Goal: Task Accomplishment & Management: Use online tool/utility

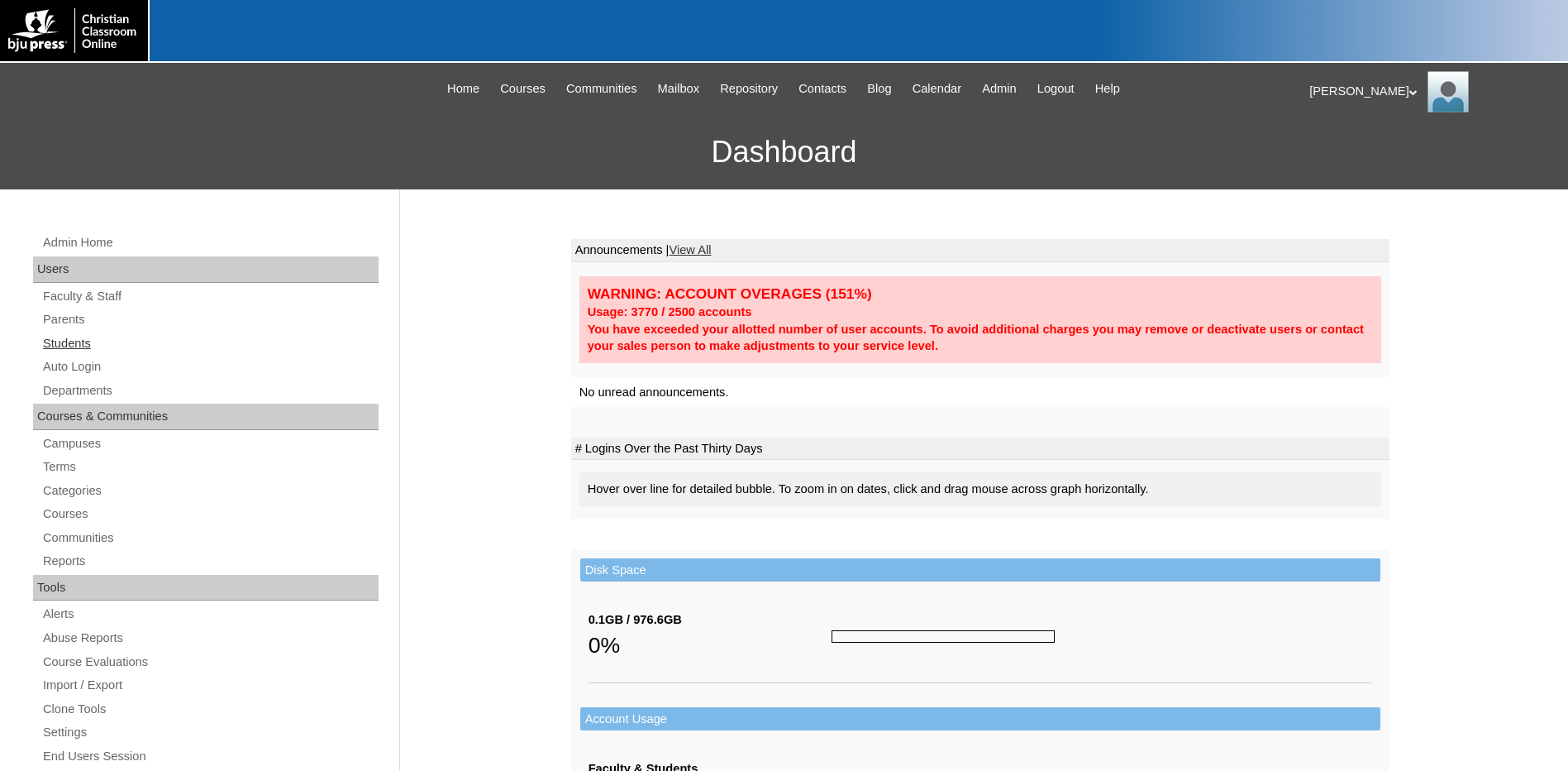
click at [81, 348] on link "Students" at bounding box center [210, 344] width 337 height 21
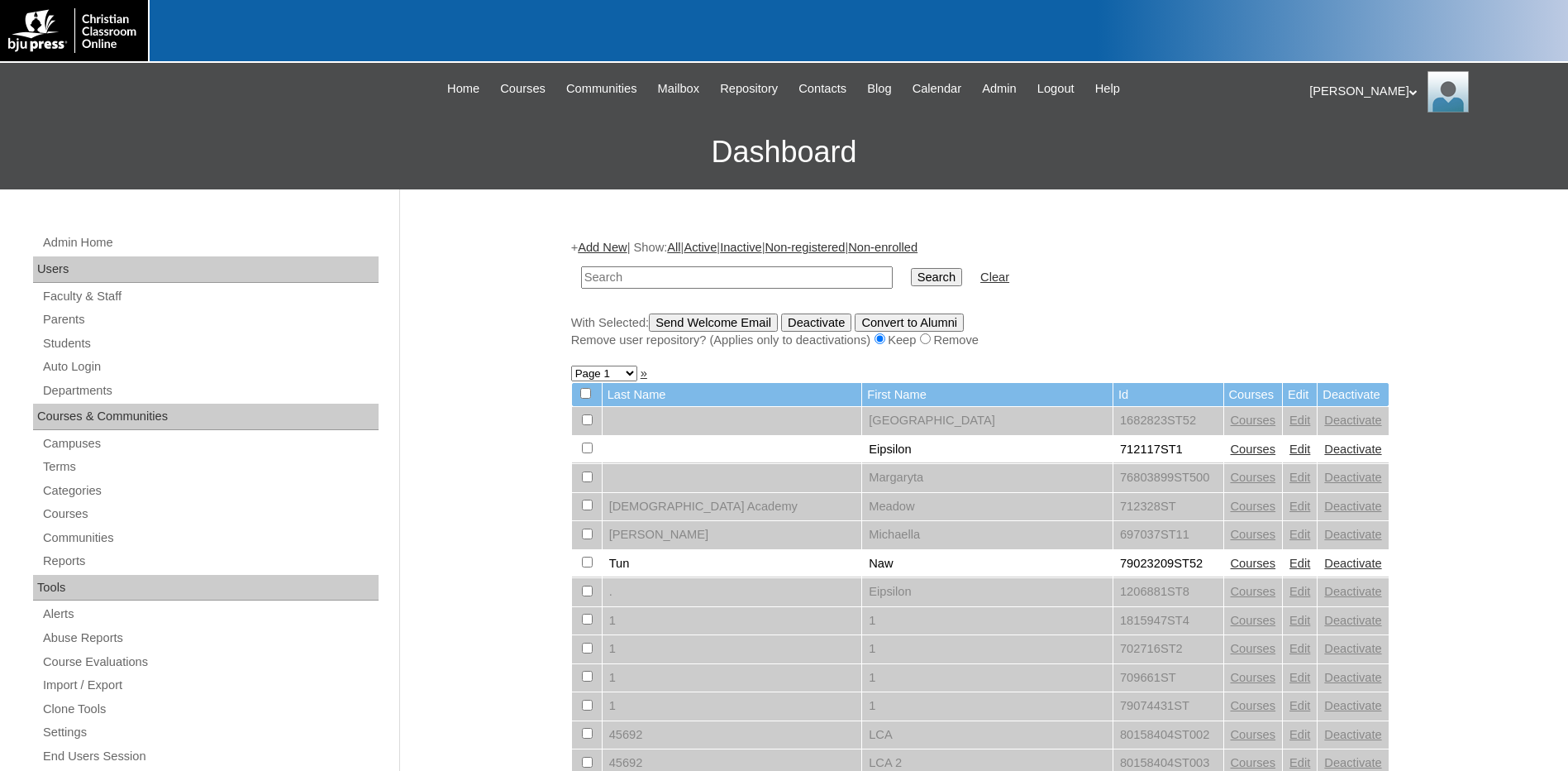
click at [656, 278] on input "text" at bounding box center [736, 277] width 311 height 23
type input "706787"
click at [911, 268] on input "Search" at bounding box center [936, 277] width 51 height 18
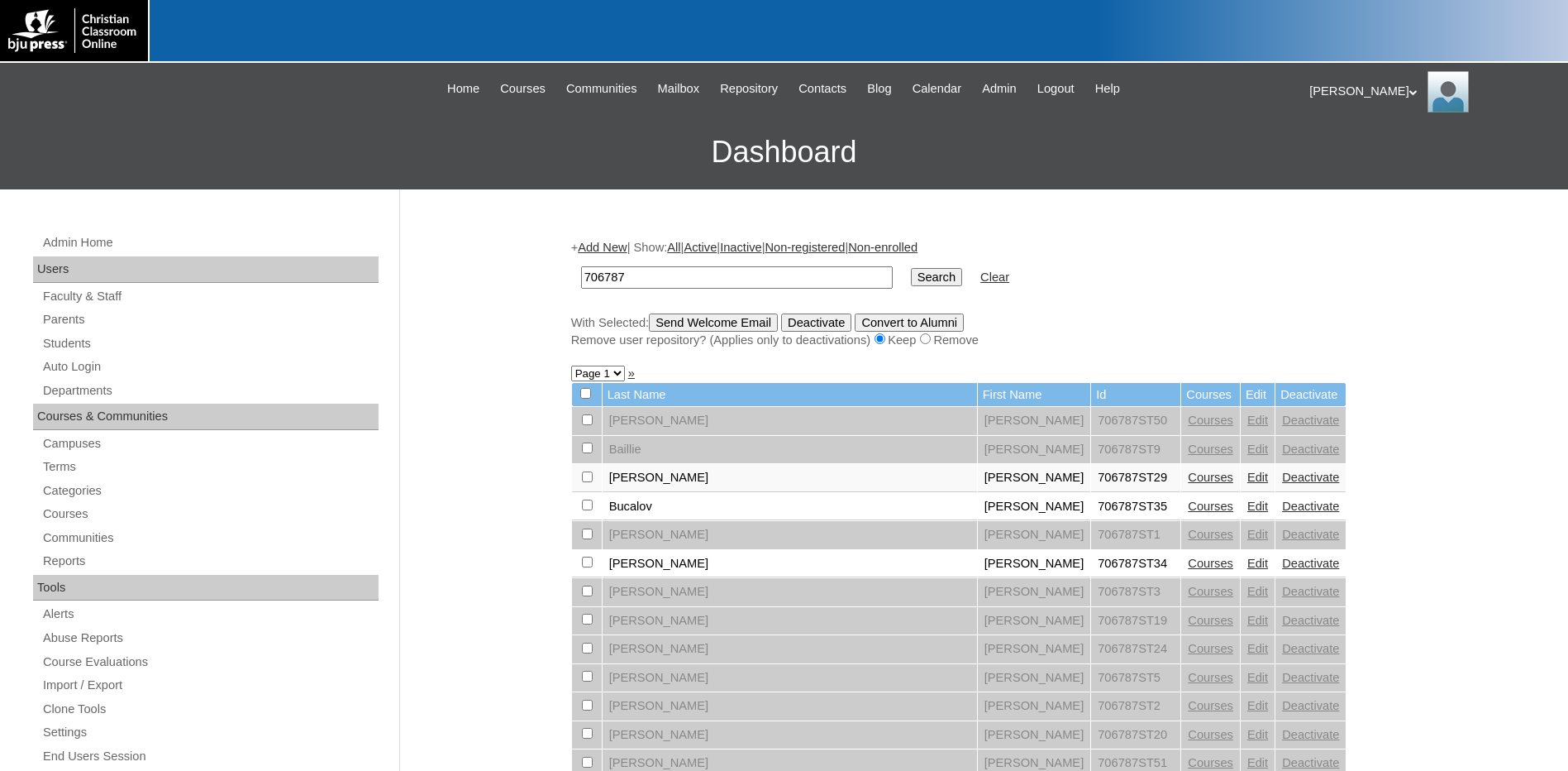
click at [1188, 477] on link "Courses" at bounding box center [1210, 477] width 45 height 13
click at [79, 365] on link "Auto Login" at bounding box center [210, 366] width 337 height 21
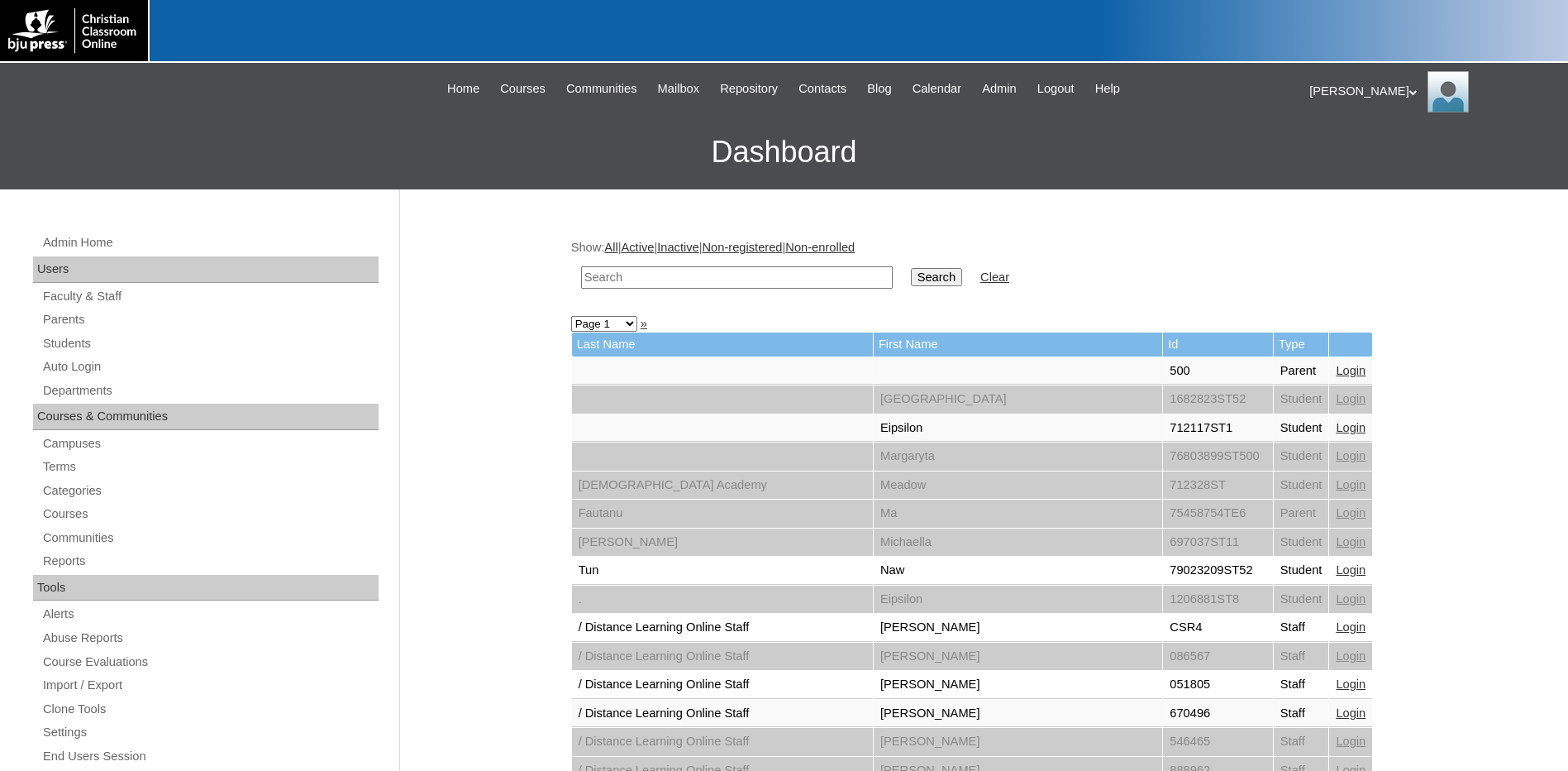
click at [740, 274] on input "text" at bounding box center [736, 277] width 311 height 23
type input "[PERSON_NAME]"
click at [911, 268] on input "Search" at bounding box center [936, 277] width 51 height 18
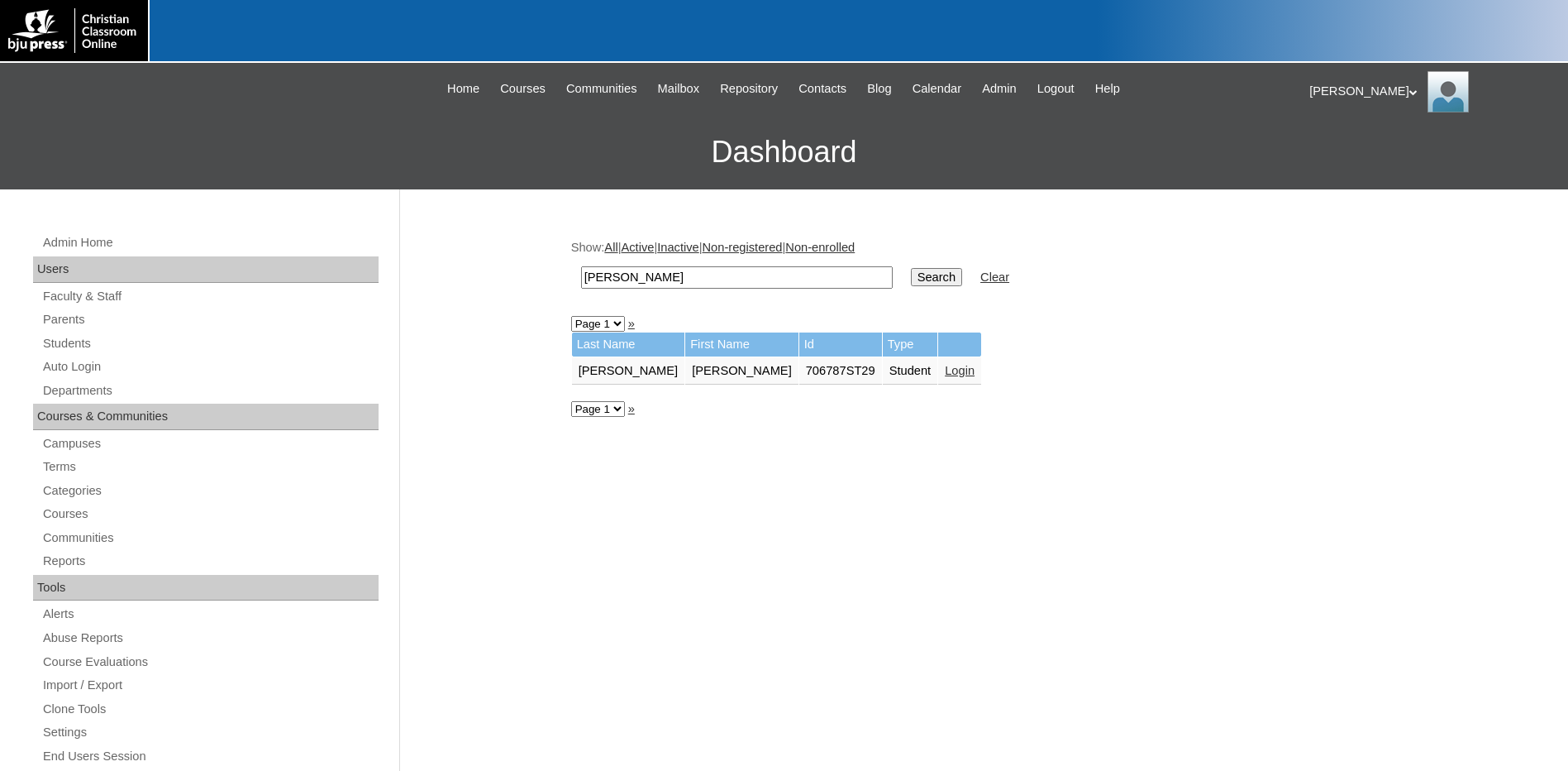
click at [944, 370] on link "Login" at bounding box center [959, 370] width 29 height 13
